Goal: Complete application form

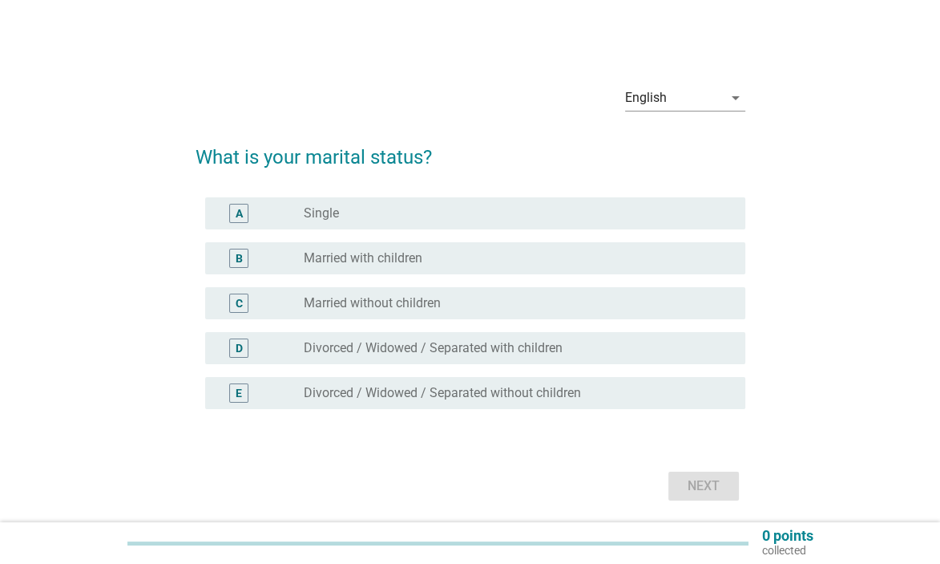
click at [509, 258] on div "radio_button_unchecked Married with children" at bounding box center [512, 258] width 416 height 16
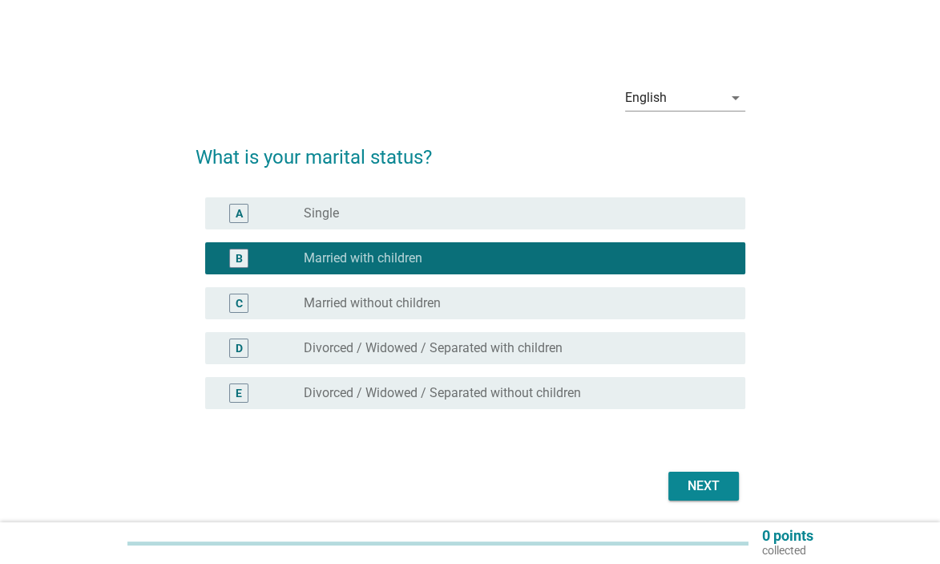
click at [693, 484] on div "Next" at bounding box center [703, 485] width 45 height 19
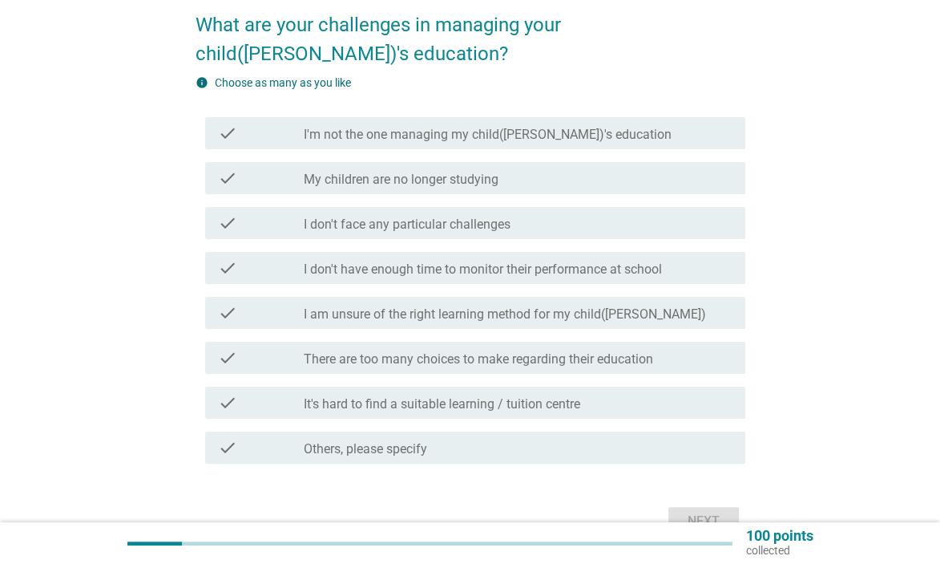
scroll to position [160, 0]
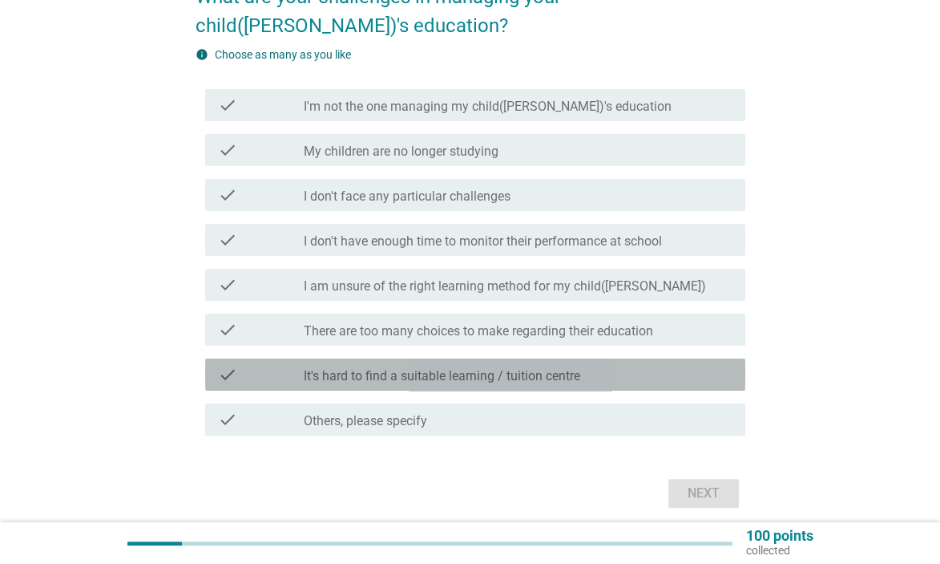
click at [614, 376] on div "check_box_outline_blank It's hard to find a suitable learning / tuition centre" at bounding box center [518, 374] width 429 height 19
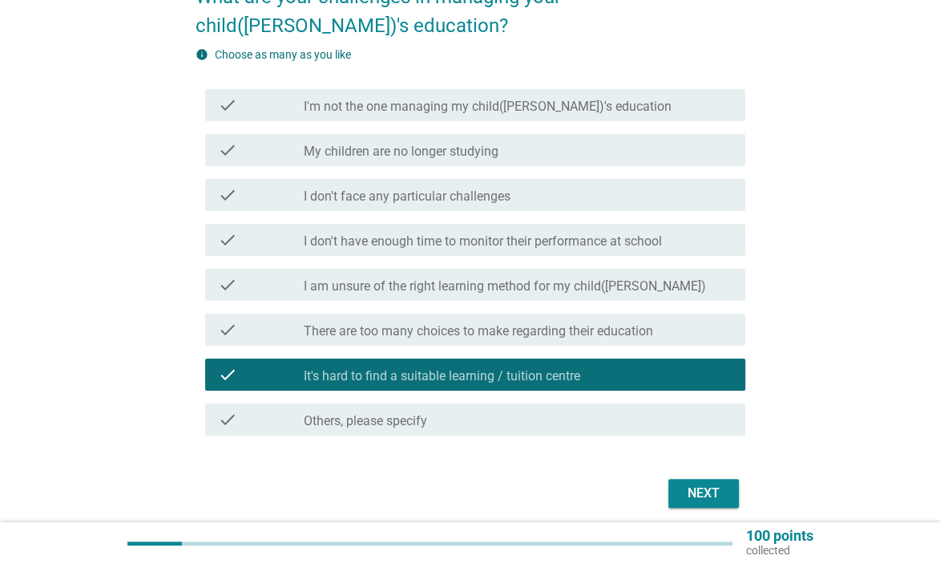
click at [699, 493] on div "Next" at bounding box center [703, 492] width 45 height 19
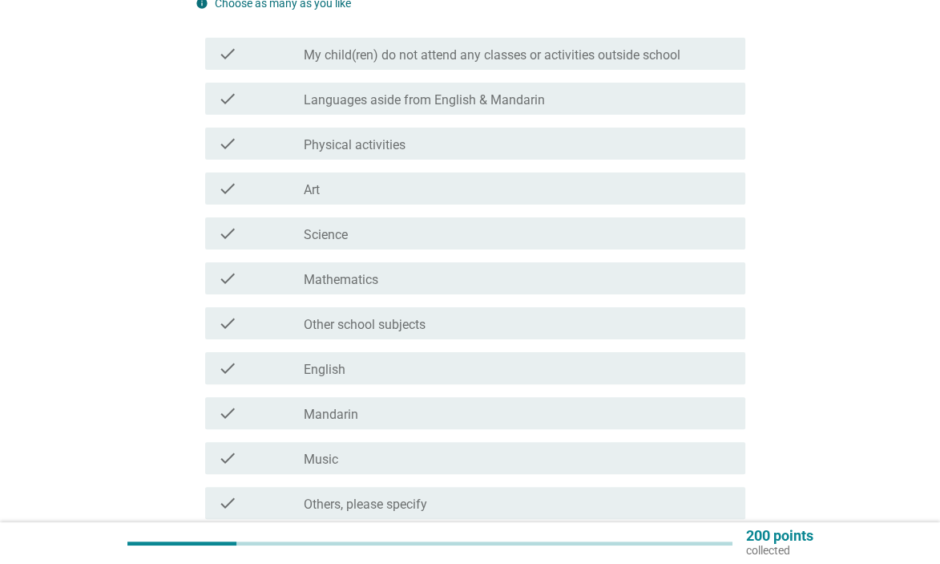
scroll to position [241, 0]
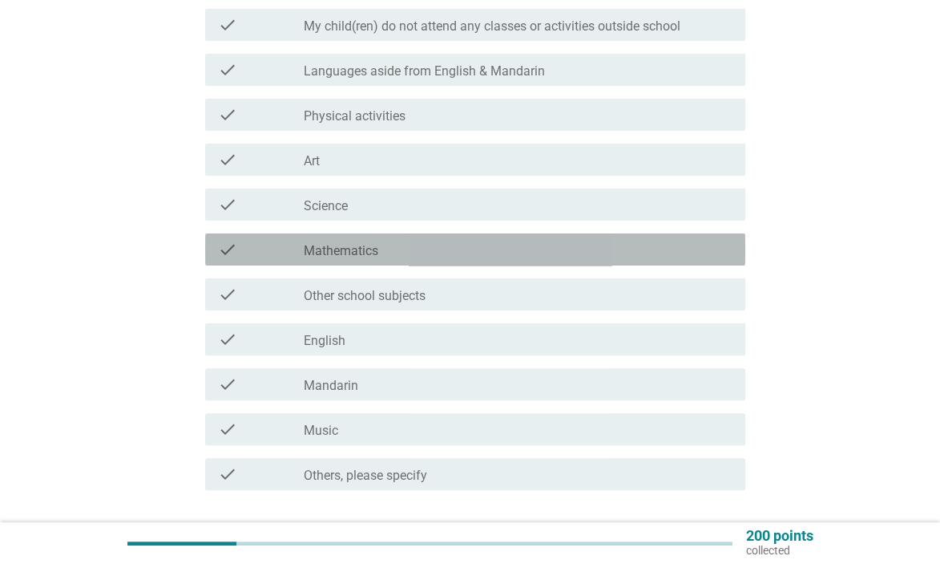
click at [490, 253] on div "check_box_outline_blank Mathematics" at bounding box center [518, 249] width 429 height 19
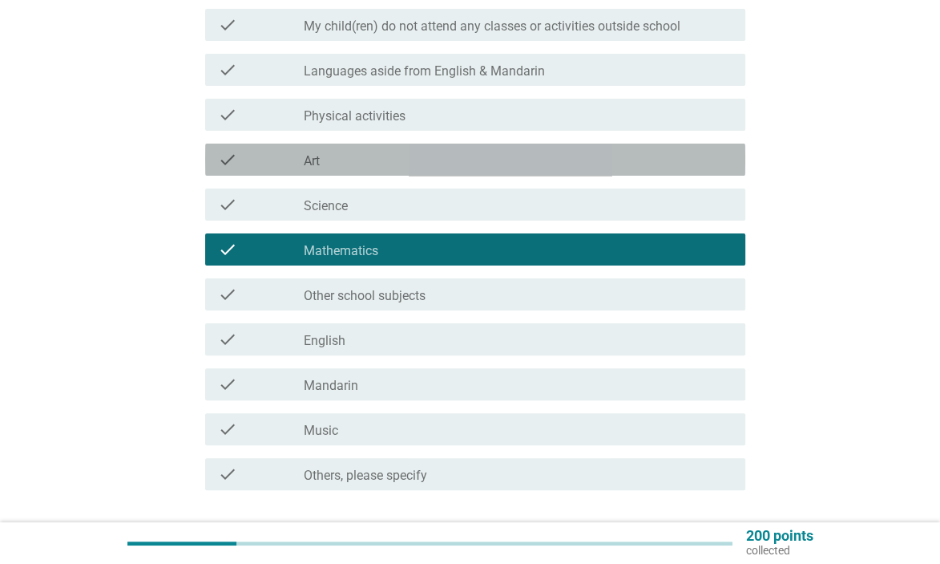
click at [542, 169] on div "check check_box_outline_blank Art" at bounding box center [475, 160] width 540 height 32
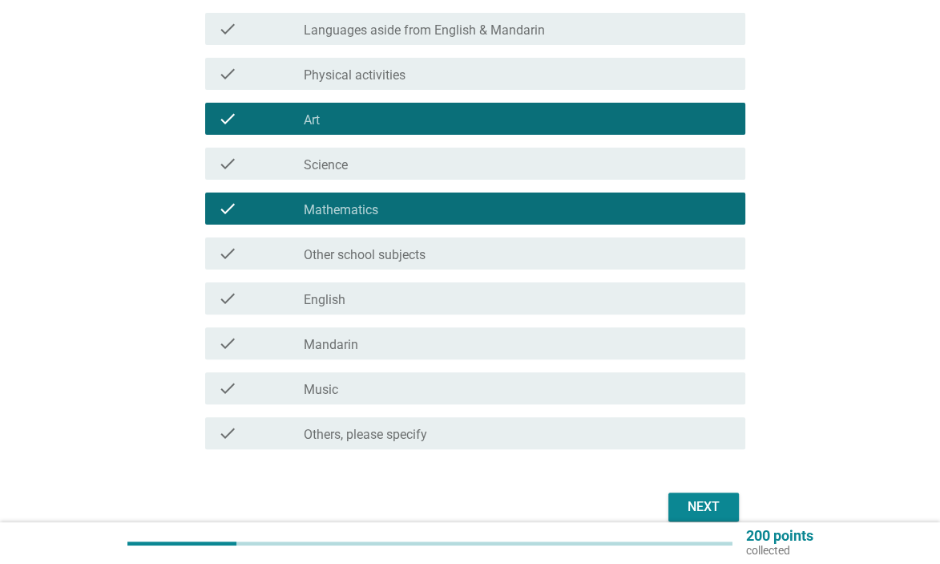
scroll to position [321, 0]
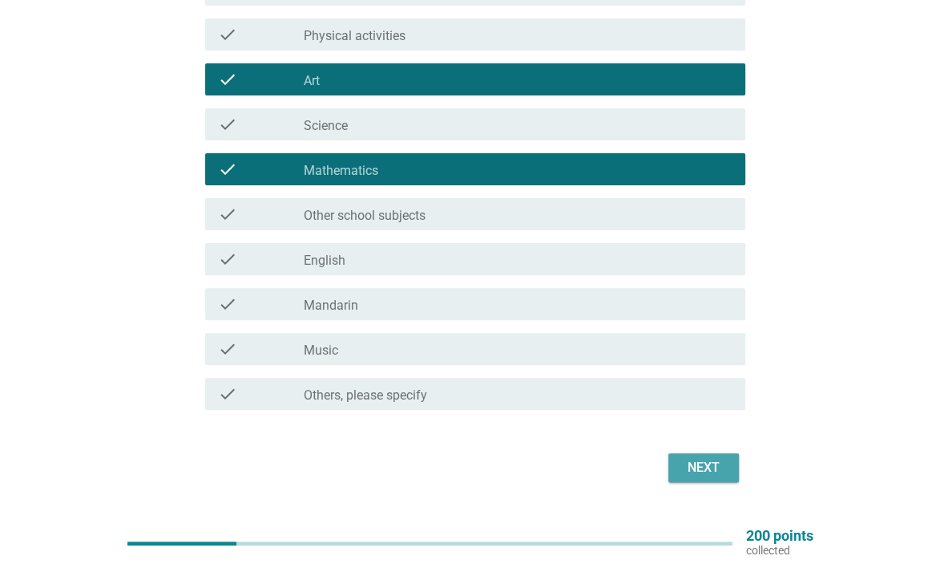
click at [702, 479] on button "Next" at bounding box center [704, 467] width 71 height 29
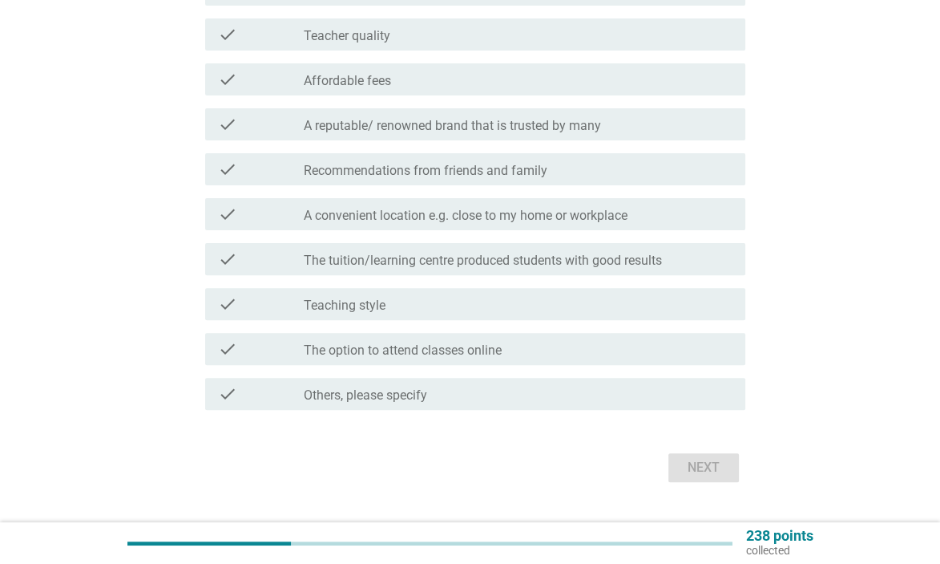
scroll to position [0, 0]
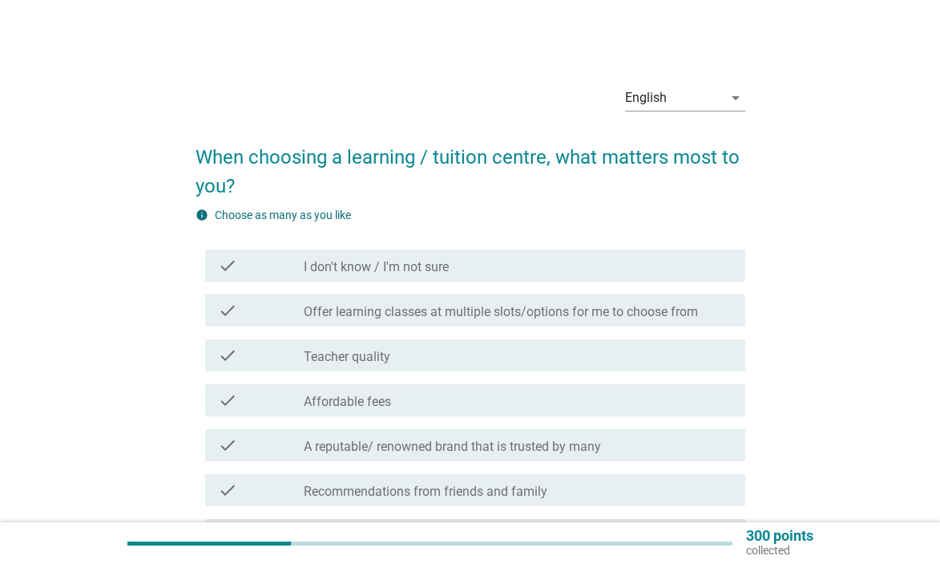
click at [650, 316] on label "Offer learning classes at multiple slots/options for me to choose from" at bounding box center [501, 312] width 394 height 16
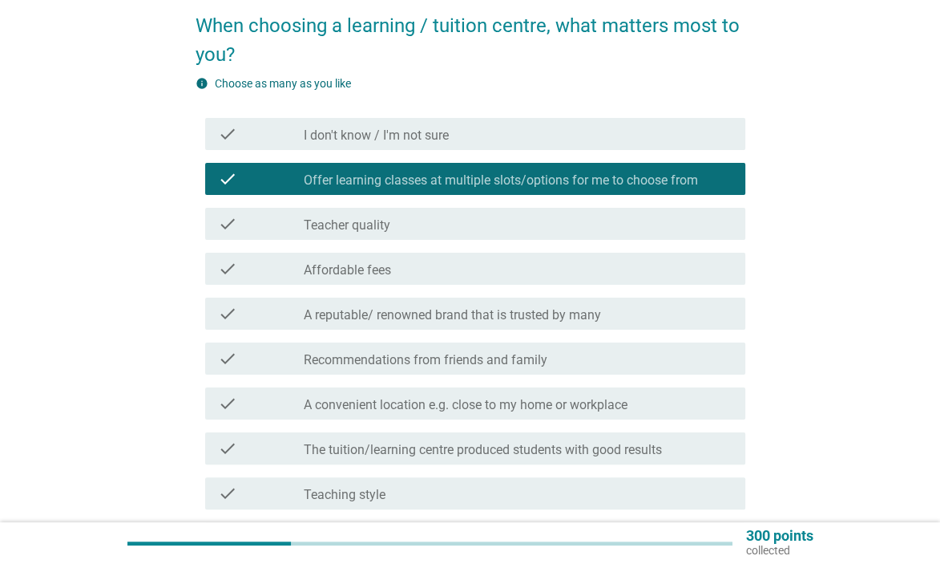
scroll to position [160, 0]
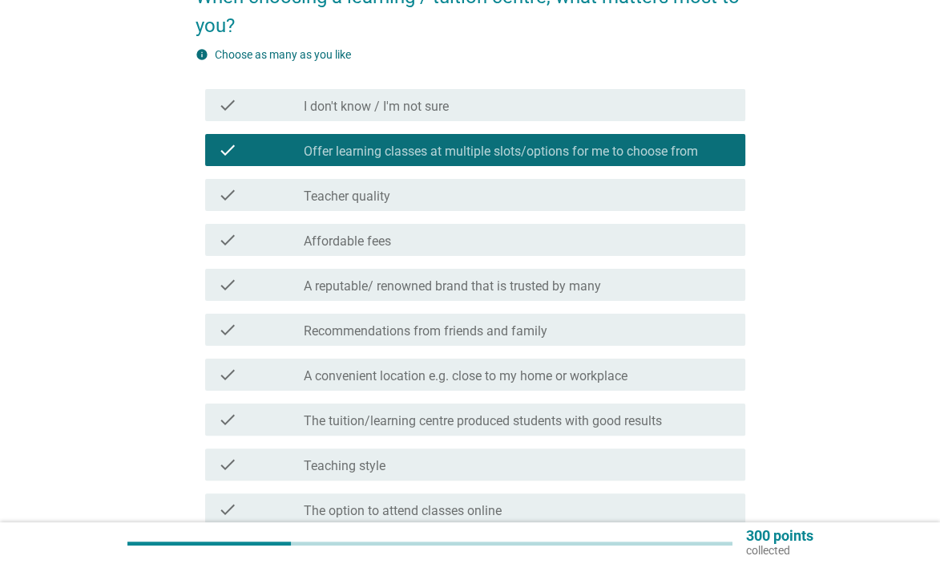
click at [568, 204] on div "check_box_outline_blank Teacher quality" at bounding box center [518, 194] width 429 height 19
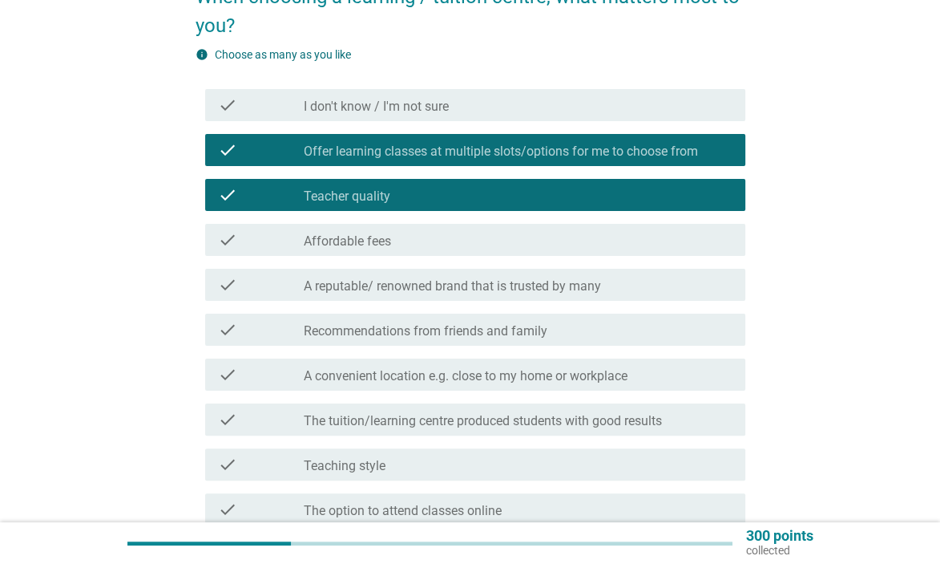
click at [548, 240] on div "check_box_outline_blank Affordable fees" at bounding box center [518, 239] width 429 height 19
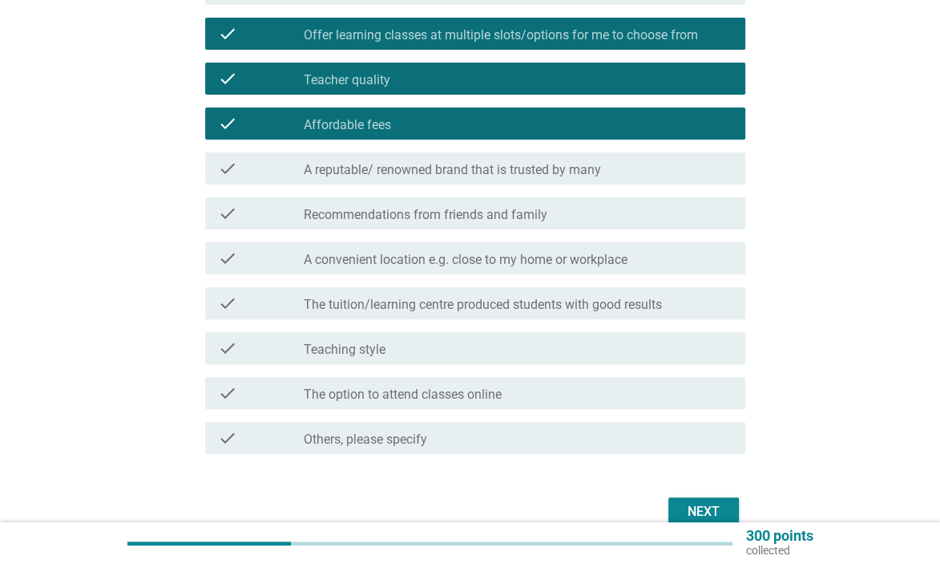
scroll to position [321, 0]
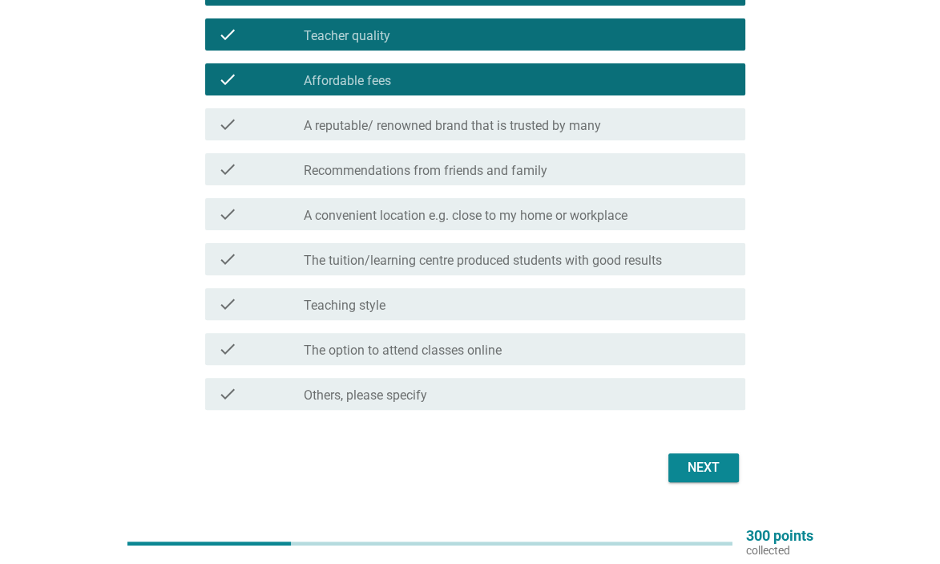
click at [717, 464] on div "Next" at bounding box center [703, 467] width 45 height 19
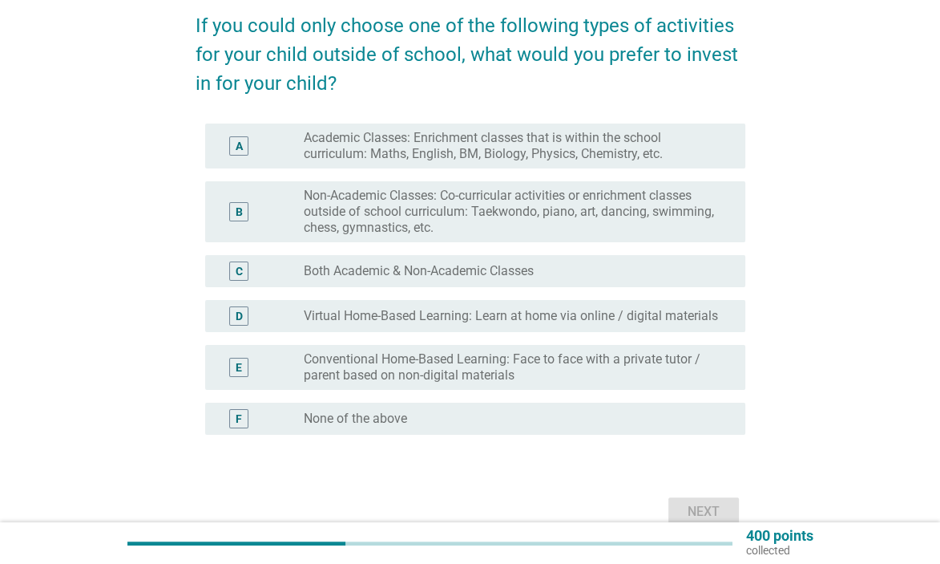
scroll to position [160, 0]
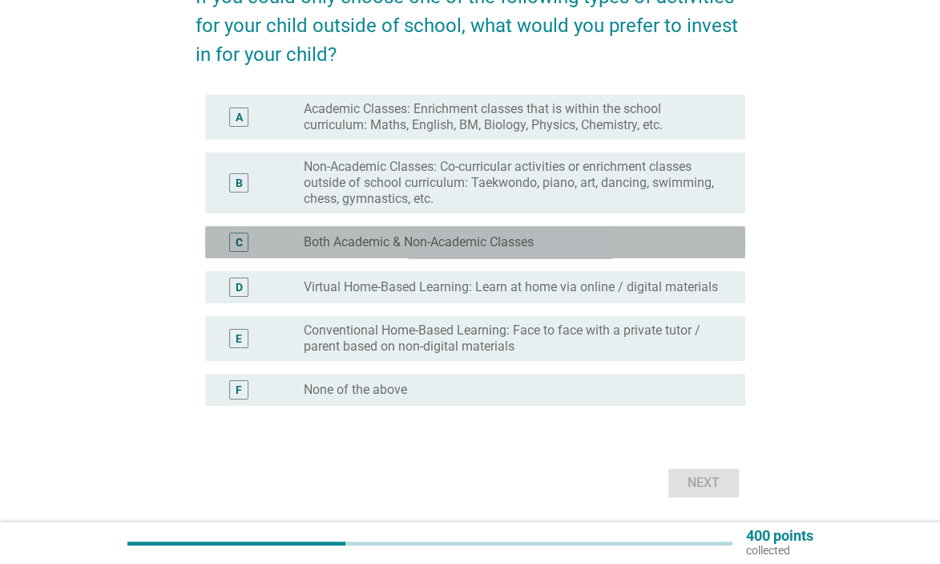
click at [639, 234] on div "radio_button_unchecked Both Academic & Non-Academic Classes" at bounding box center [512, 242] width 416 height 16
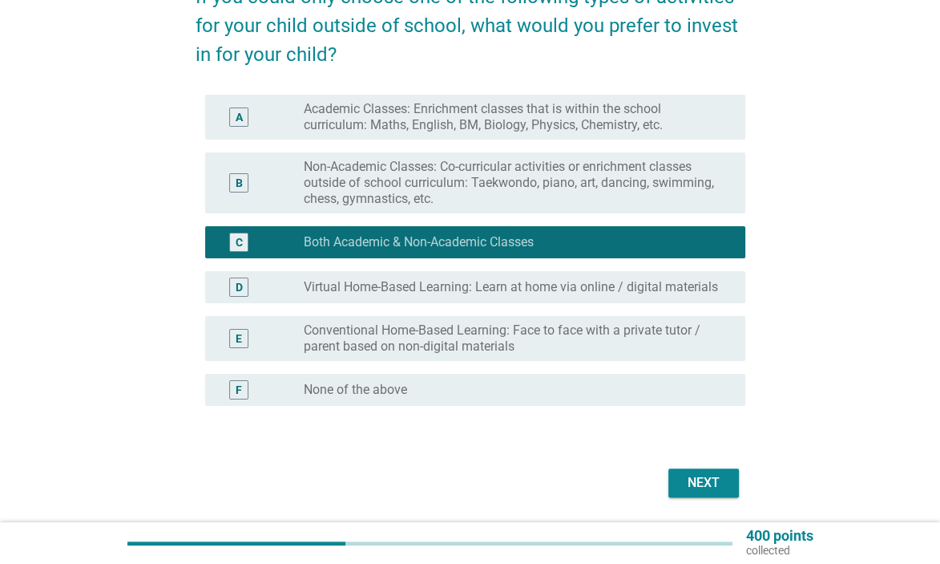
click at [693, 492] on div "Next" at bounding box center [703, 482] width 45 height 19
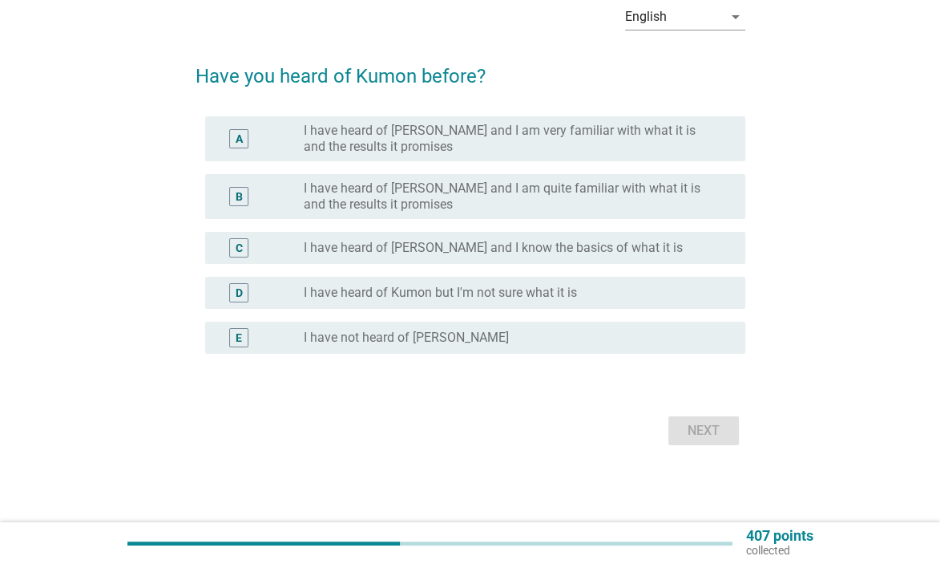
scroll to position [0, 0]
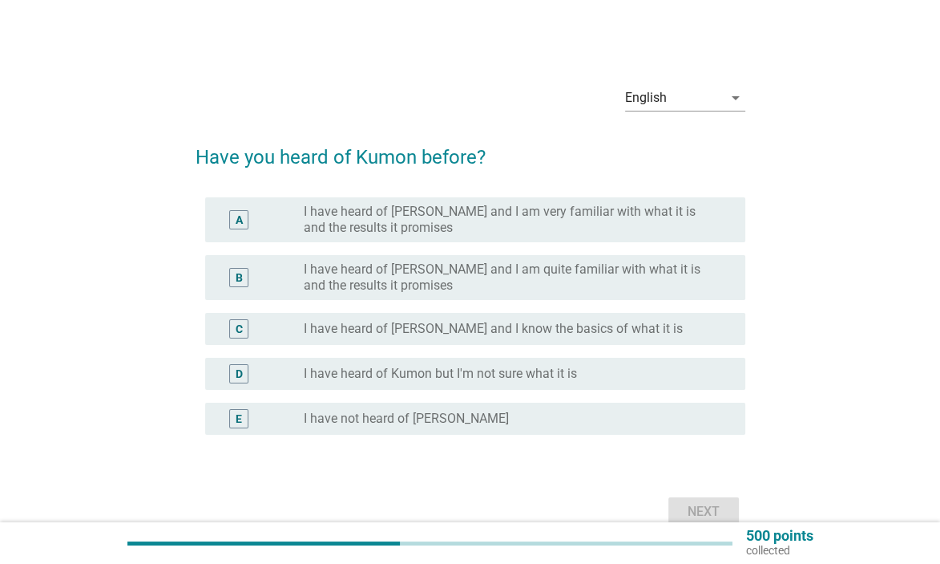
click at [629, 334] on div "radio_button_unchecked I have heard of [PERSON_NAME] and I know the basics of w…" at bounding box center [512, 329] width 416 height 16
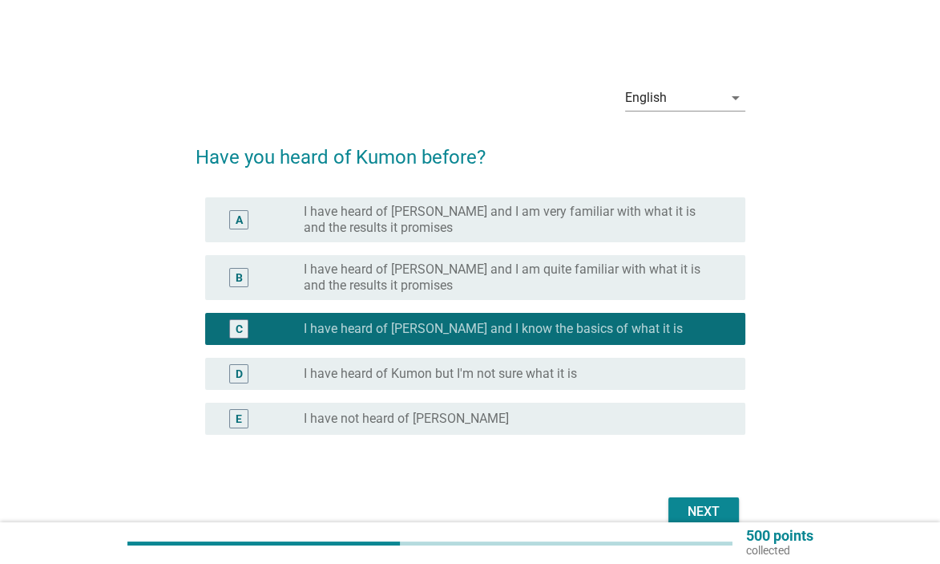
click at [711, 507] on div "Next" at bounding box center [703, 511] width 45 height 19
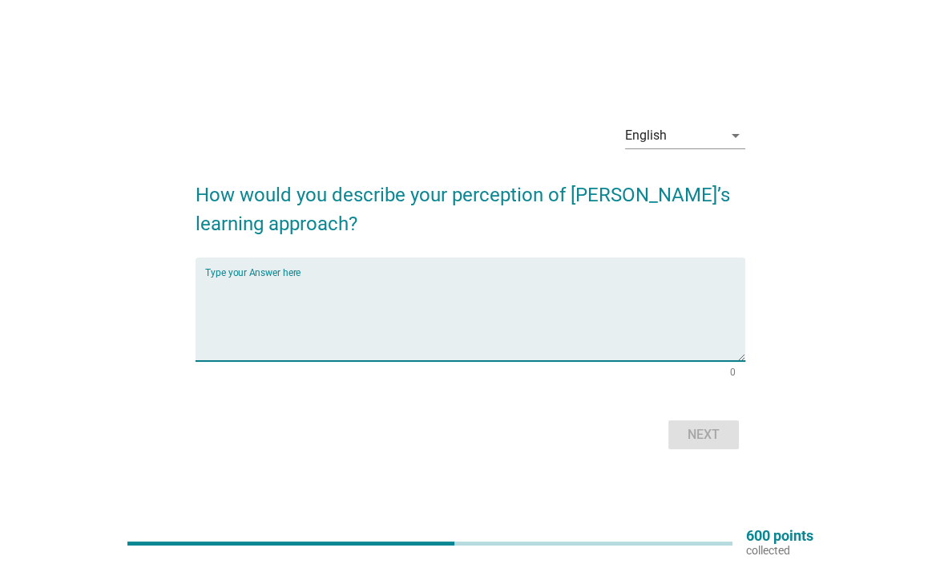
click at [336, 281] on textarea "Type your Answer here" at bounding box center [475, 319] width 540 height 84
type textarea "ENRICHMENT PROGRAM"
click at [699, 430] on div "Next" at bounding box center [703, 434] width 45 height 19
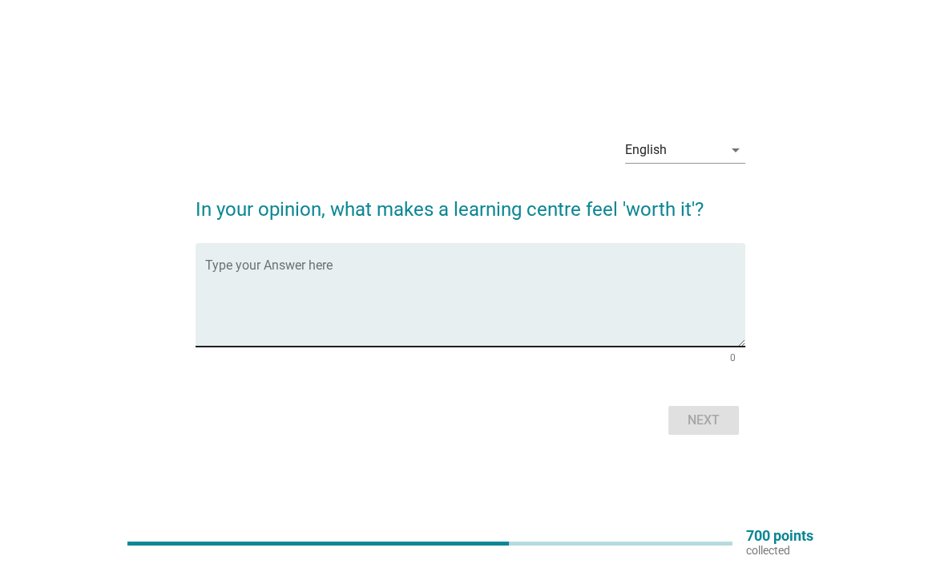
click at [446, 291] on textarea "Type your Answer here" at bounding box center [475, 304] width 540 height 84
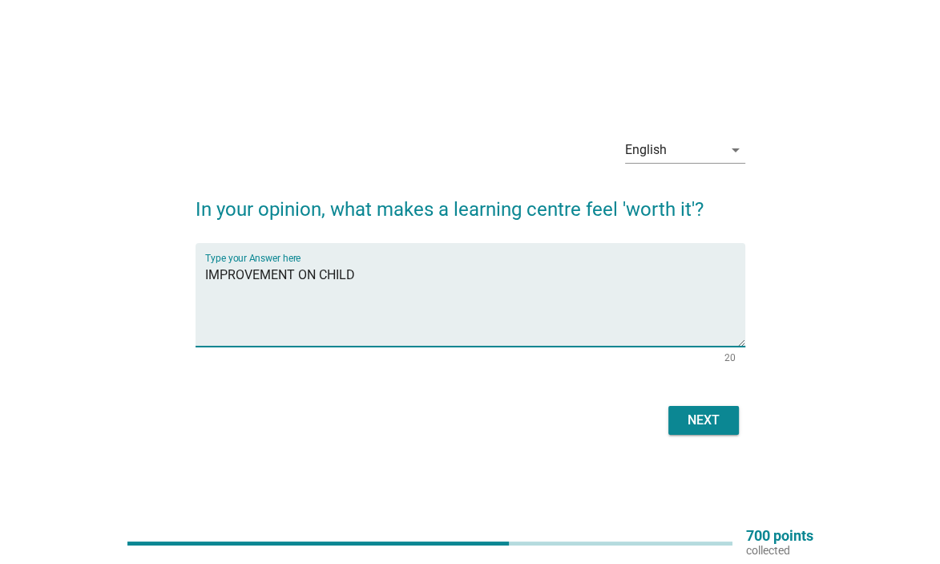
type textarea "IMPROVEMENT ON CHILD"
click at [717, 416] on div "Next" at bounding box center [703, 419] width 45 height 19
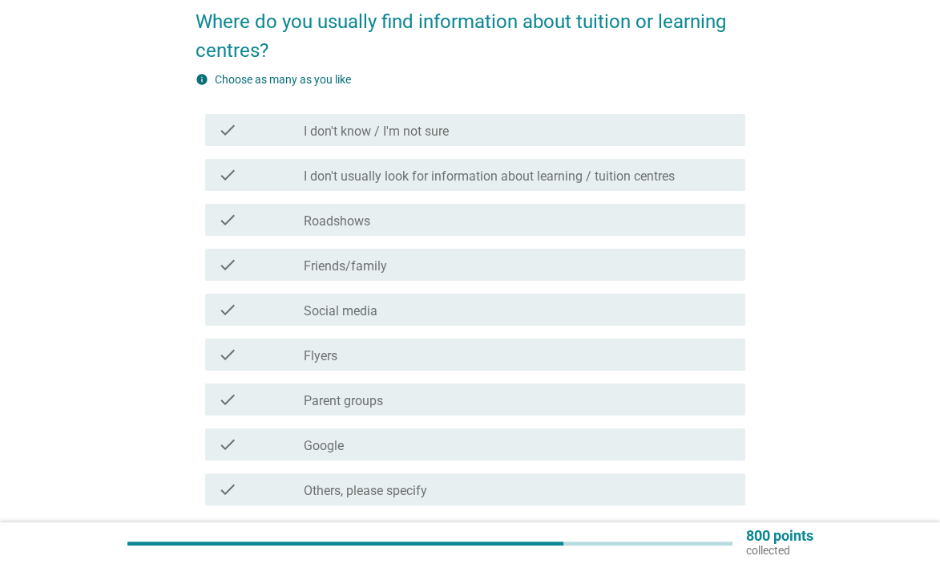
scroll to position [160, 0]
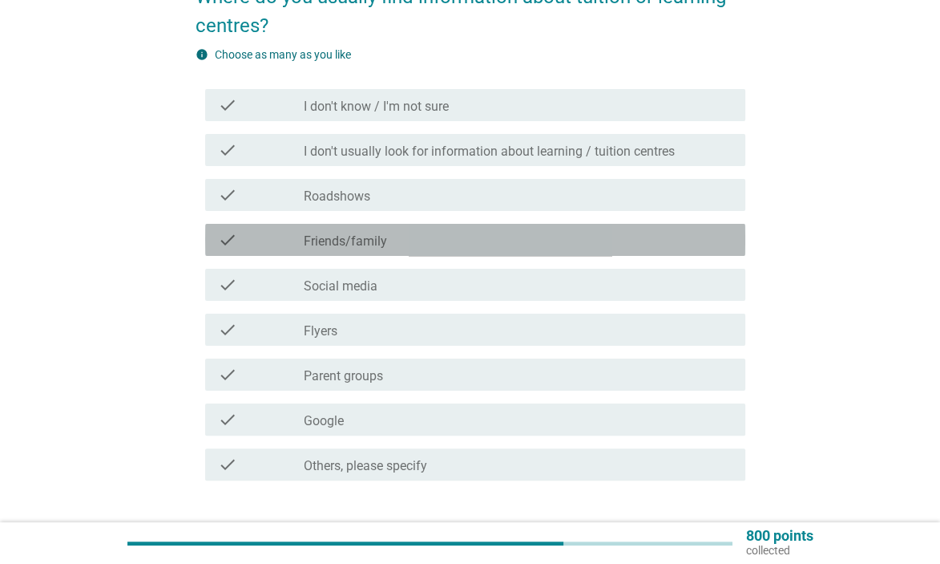
click at [562, 234] on div "check_box_outline_blank Friends/family" at bounding box center [518, 239] width 429 height 19
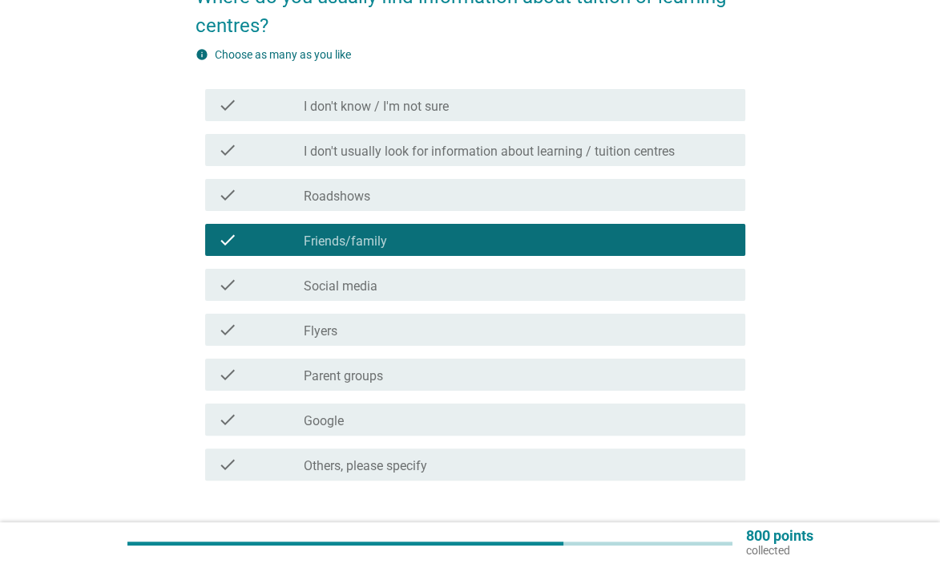
click at [529, 289] on div "check_box_outline_blank Social media" at bounding box center [518, 284] width 429 height 19
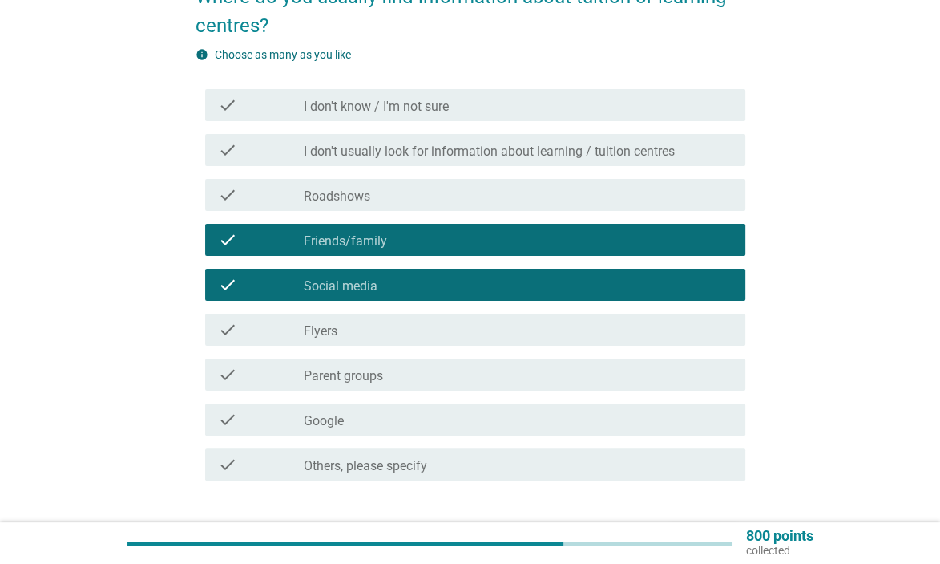
click at [494, 377] on div "check_box_outline_blank Parent groups" at bounding box center [518, 374] width 429 height 19
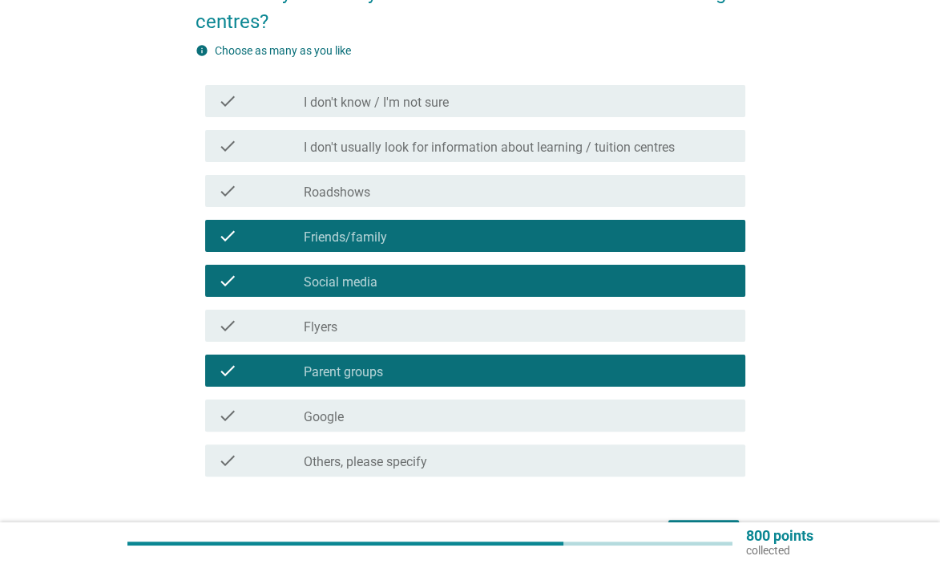
scroll to position [241, 0]
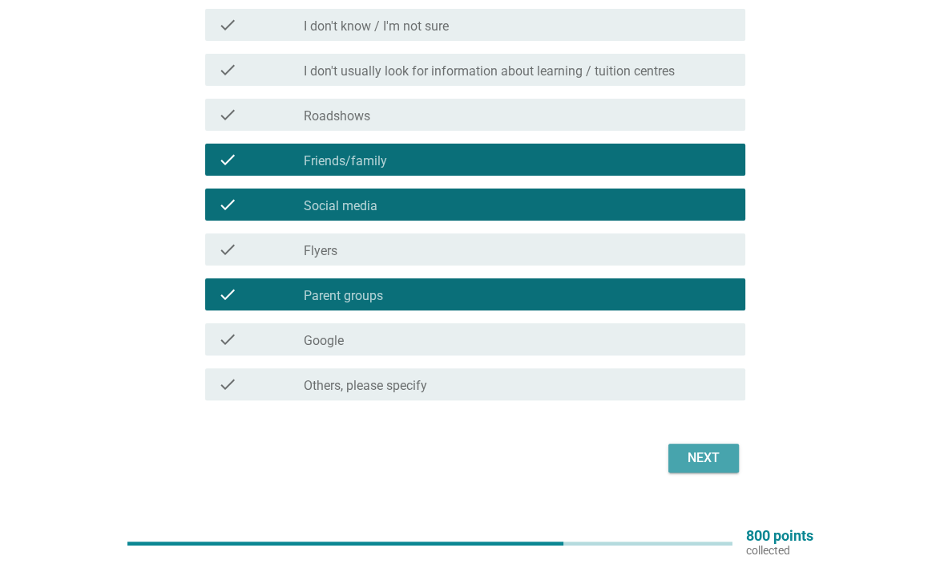
click at [724, 462] on div "Next" at bounding box center [703, 457] width 45 height 19
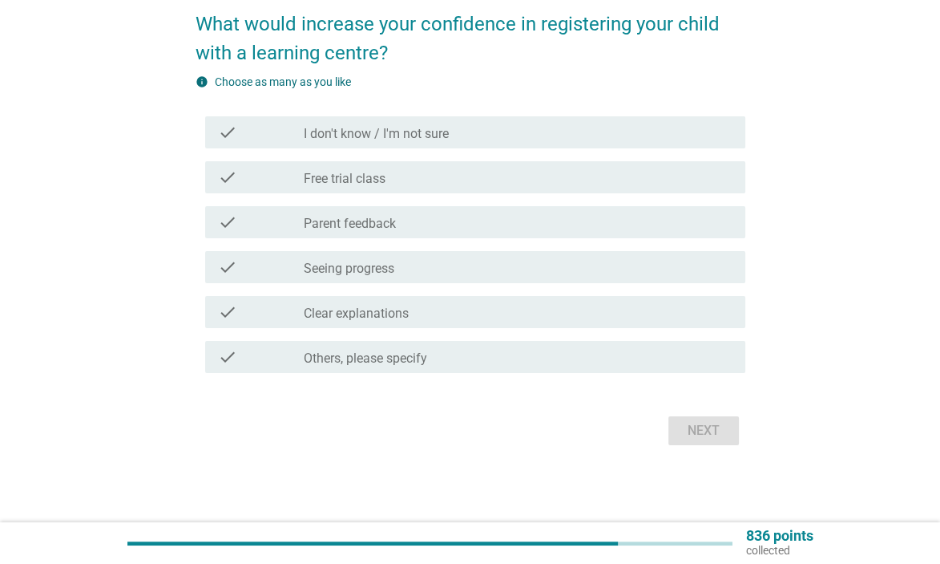
scroll to position [0, 0]
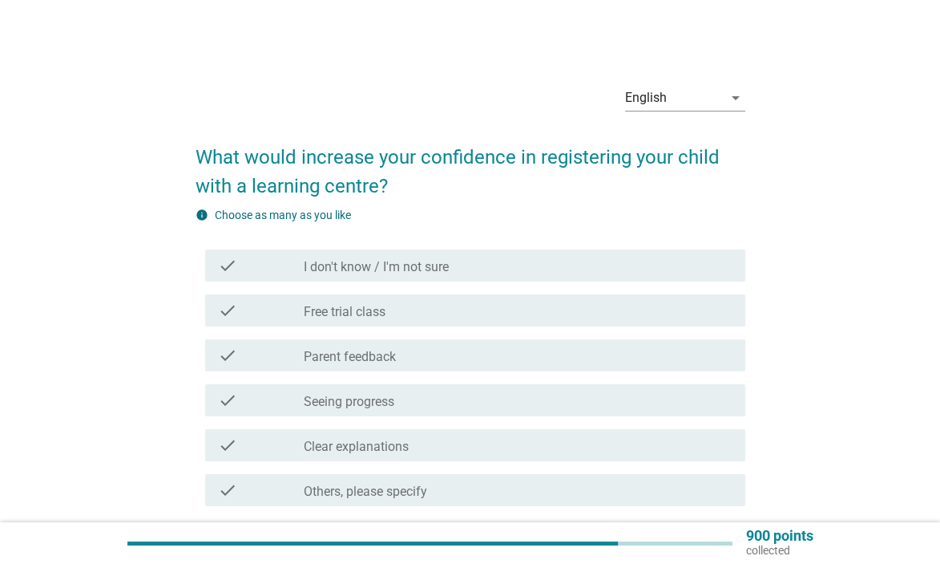
click at [606, 316] on div "check_box_outline_blank Free trial class" at bounding box center [518, 310] width 429 height 19
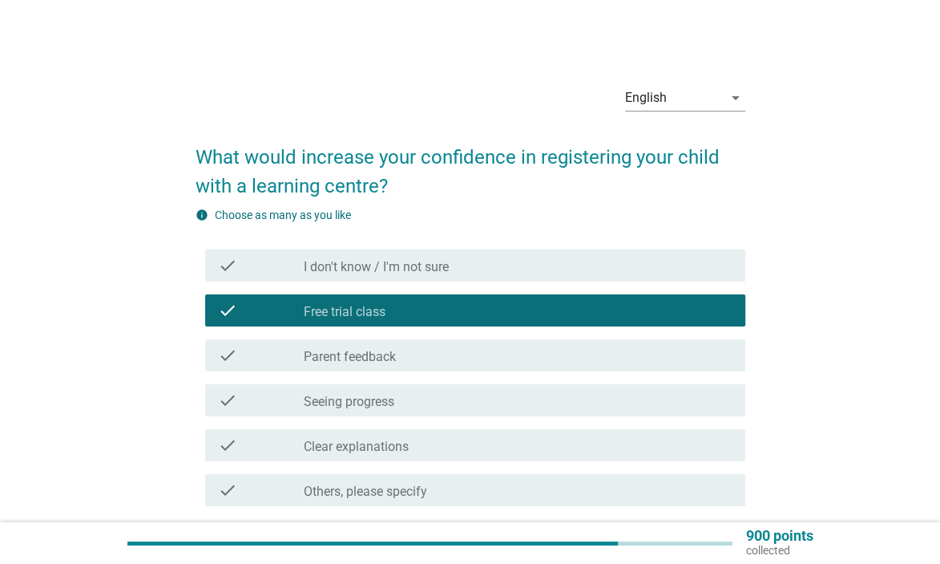
click at [598, 356] on div "check_box_outline_blank Parent feedback" at bounding box center [518, 355] width 429 height 19
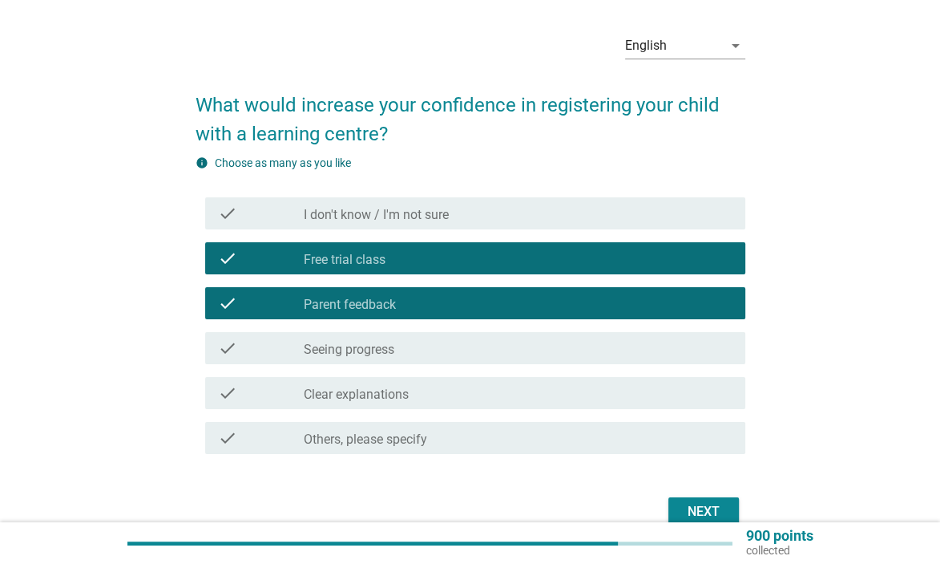
scroll to position [80, 0]
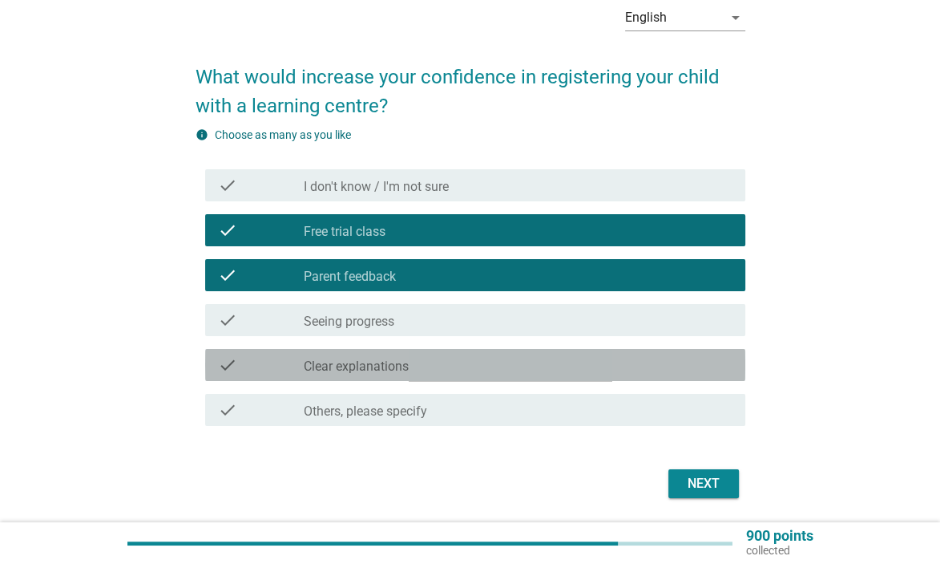
click at [664, 366] on div "check_box_outline_blank Clear explanations" at bounding box center [518, 364] width 429 height 19
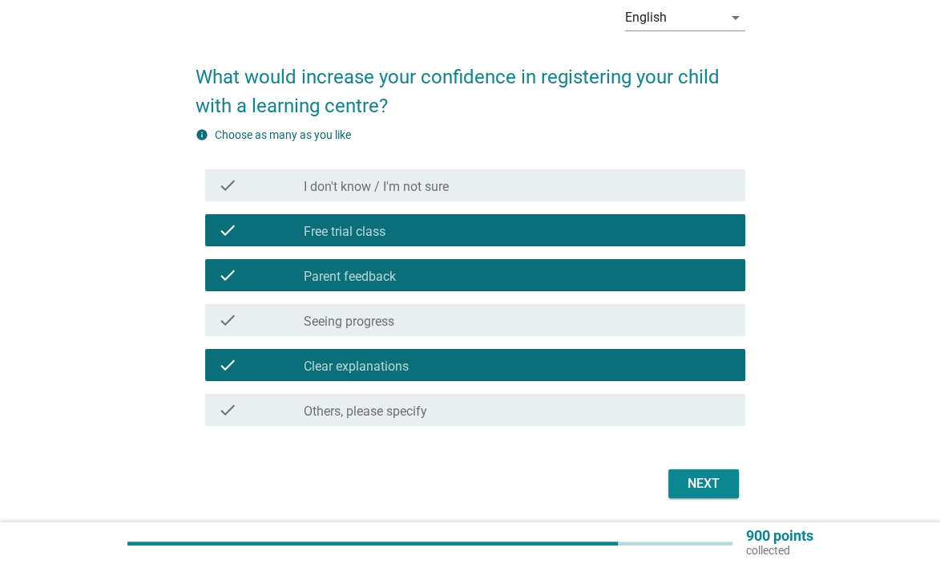
click at [697, 486] on div "Next" at bounding box center [703, 483] width 45 height 19
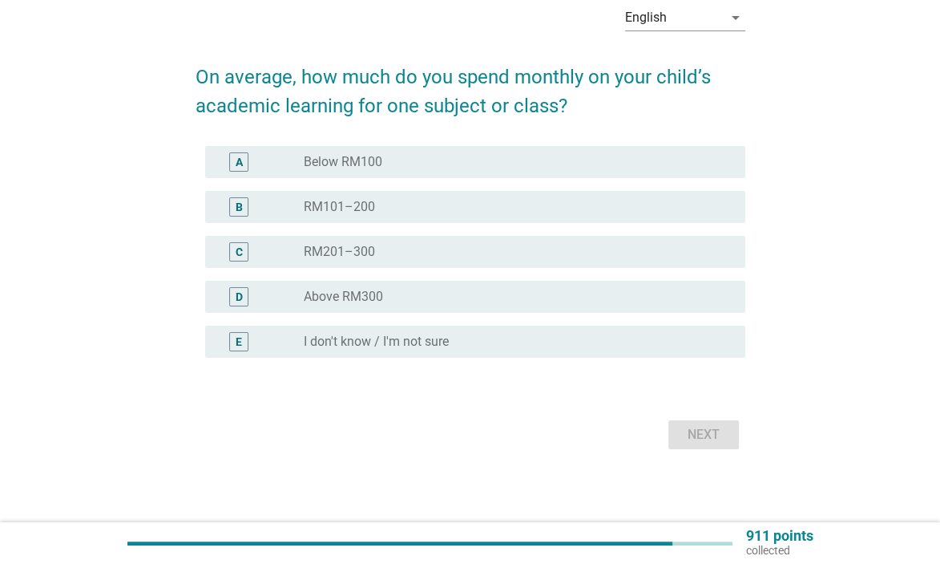
scroll to position [0, 0]
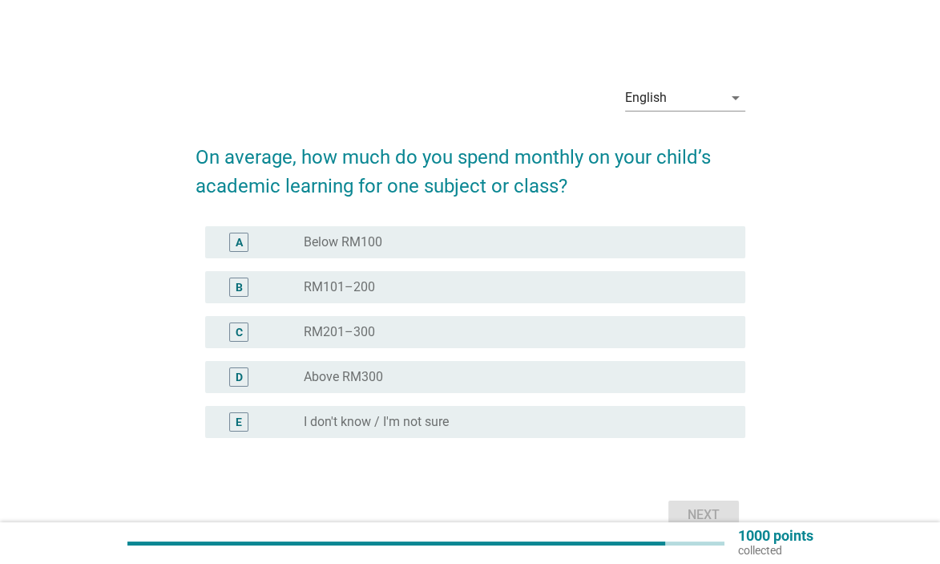
click at [614, 246] on div "radio_button_unchecked Below RM100" at bounding box center [512, 242] width 416 height 16
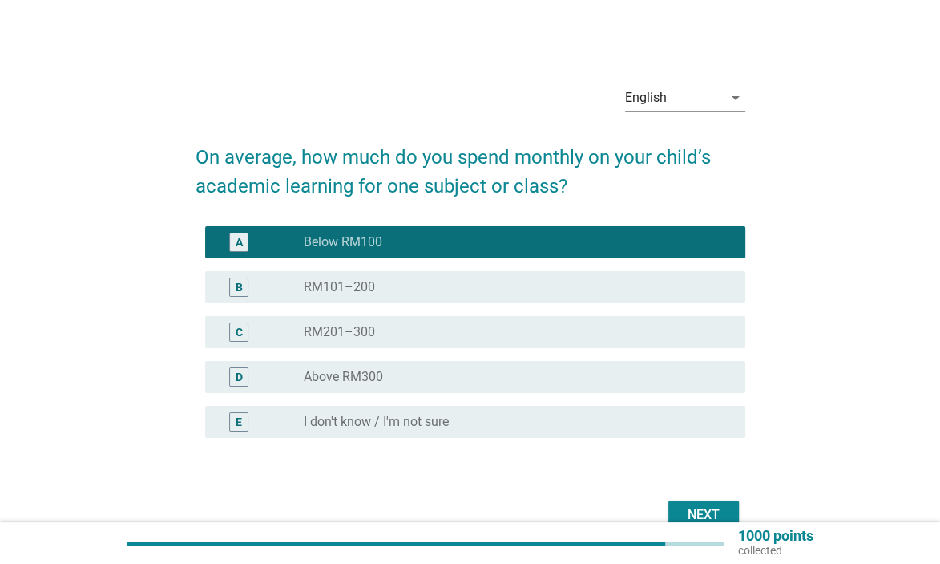
scroll to position [80, 0]
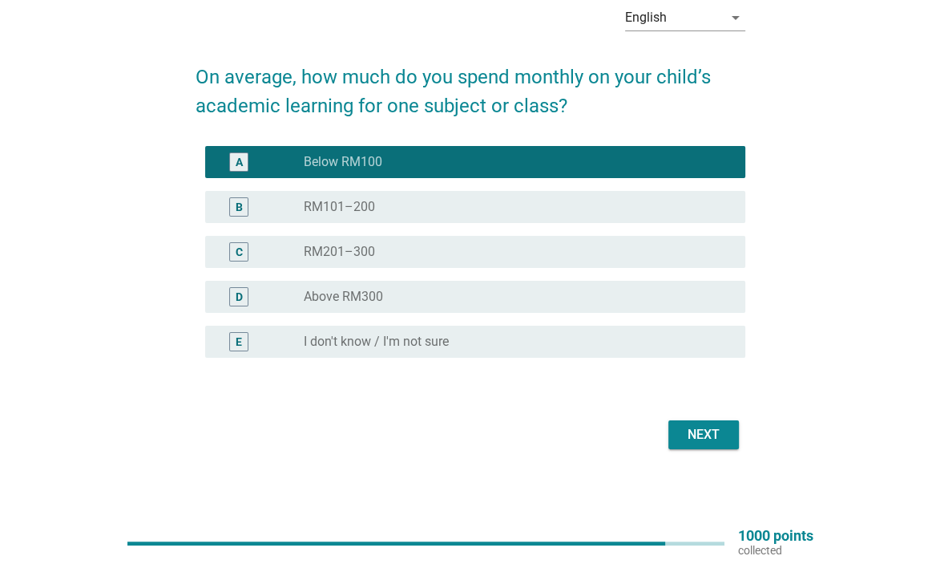
click at [677, 435] on button "Next" at bounding box center [704, 434] width 71 height 29
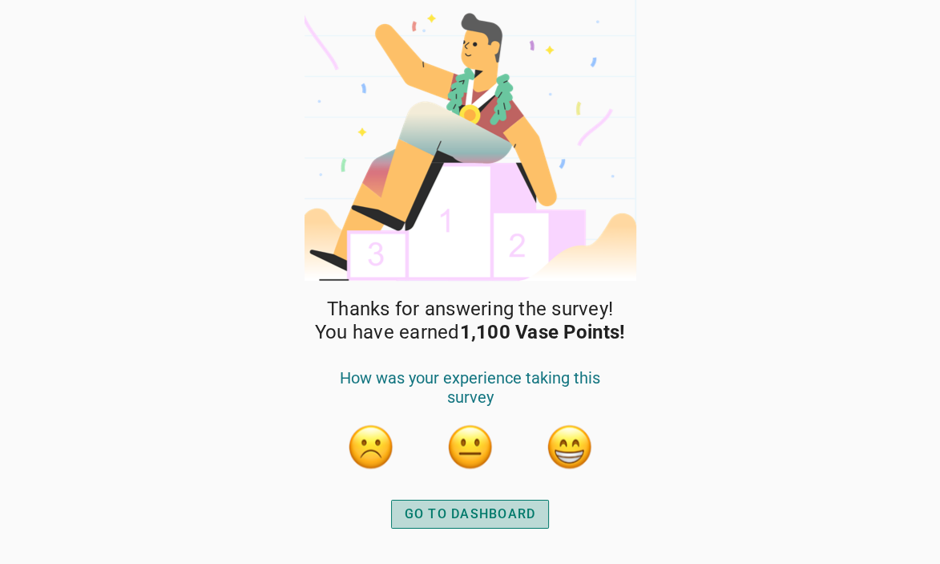
click at [431, 507] on div "GO TO DASHBOARD" at bounding box center [470, 513] width 131 height 19
